Goal: Transaction & Acquisition: Download file/media

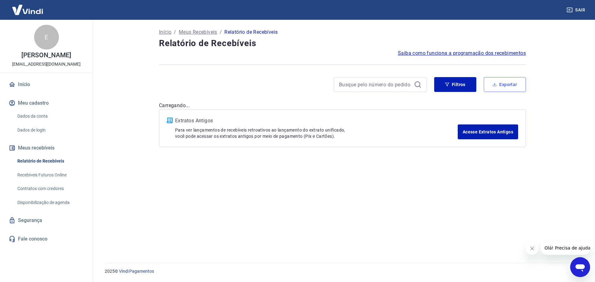
click at [507, 87] on button "Exportar" at bounding box center [505, 84] width 42 height 15
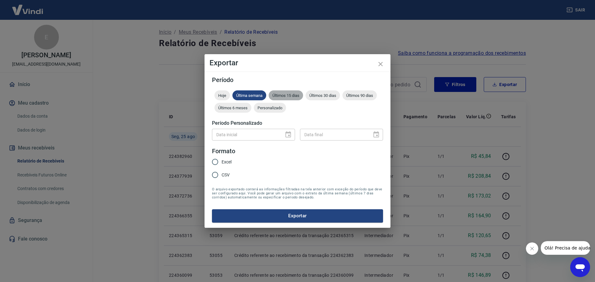
click at [281, 98] on div "Últimos 15 dias" at bounding box center [286, 96] width 34 height 10
click at [217, 163] on input "Excel" at bounding box center [215, 162] width 13 height 13
radio input "true"
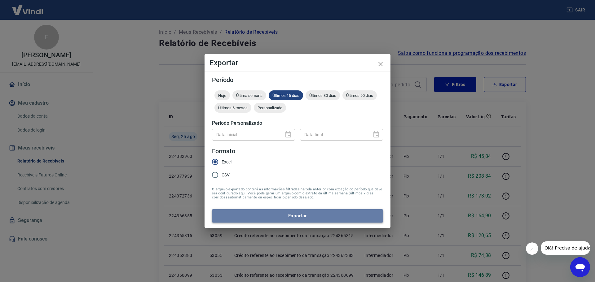
click at [293, 215] on button "Exportar" at bounding box center [297, 216] width 171 height 13
